Goal: Browse casually

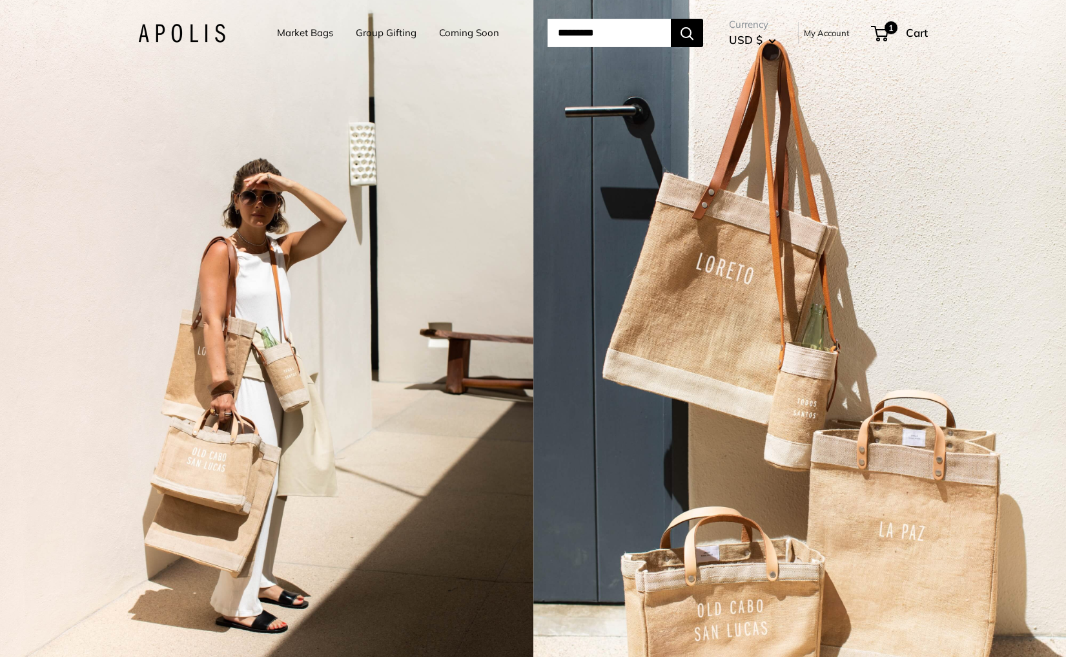
click at [460, 32] on link "Coming Soon" at bounding box center [469, 33] width 60 height 18
click at [296, 29] on link "Market Bags" at bounding box center [305, 33] width 56 height 18
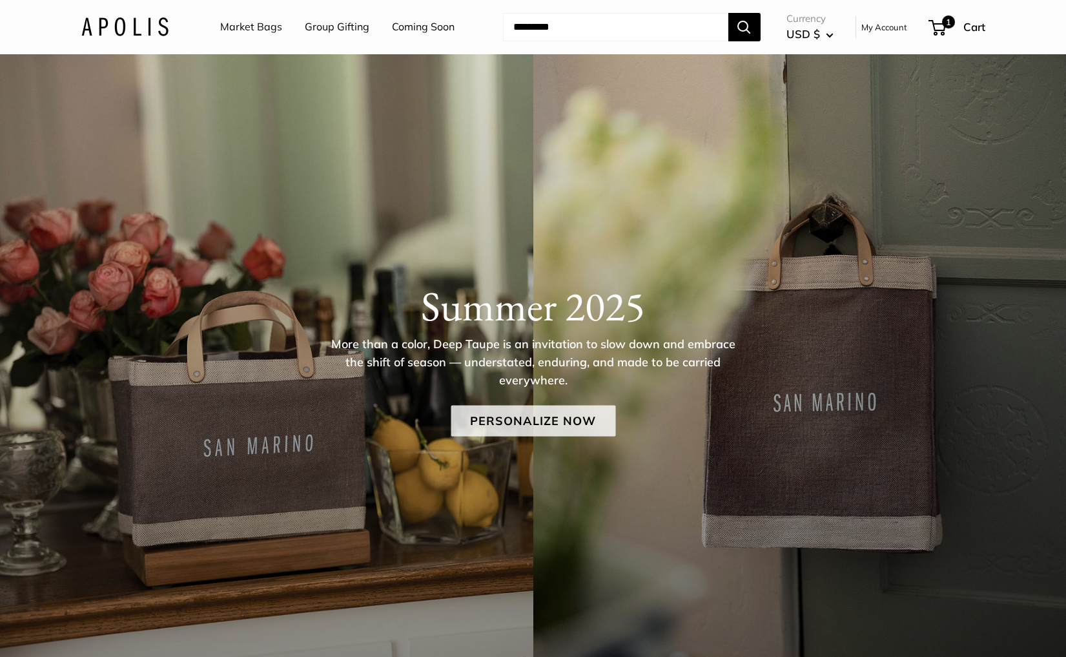
click at [521, 419] on link "Personalize Now" at bounding box center [533, 421] width 165 height 31
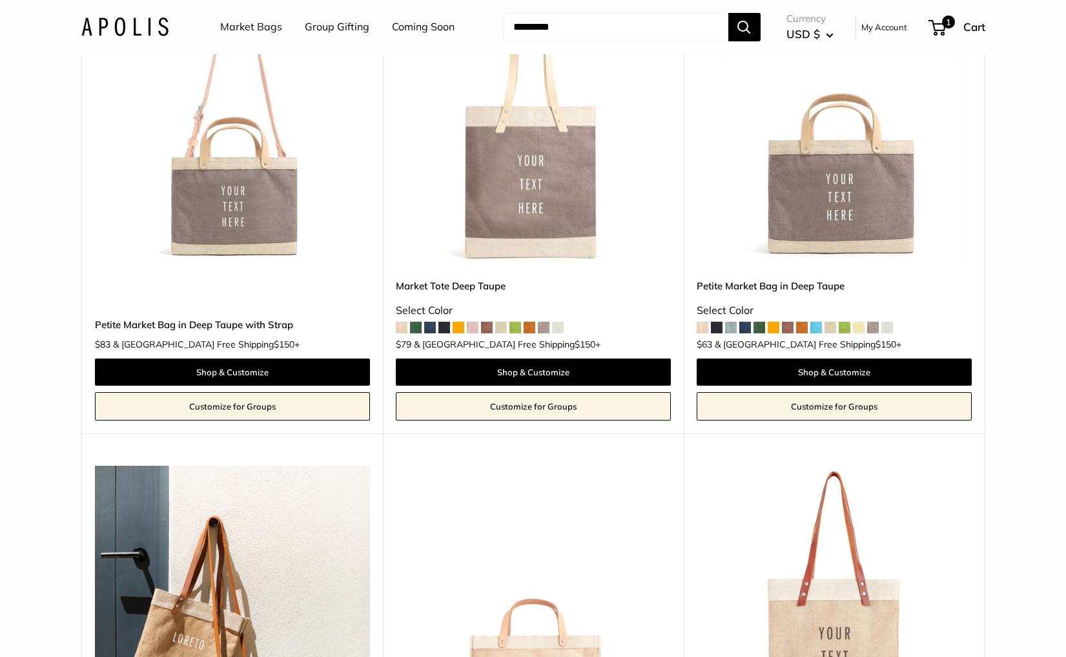
scroll to position [707, 0]
